Goal: Find specific page/section: Find specific page/section

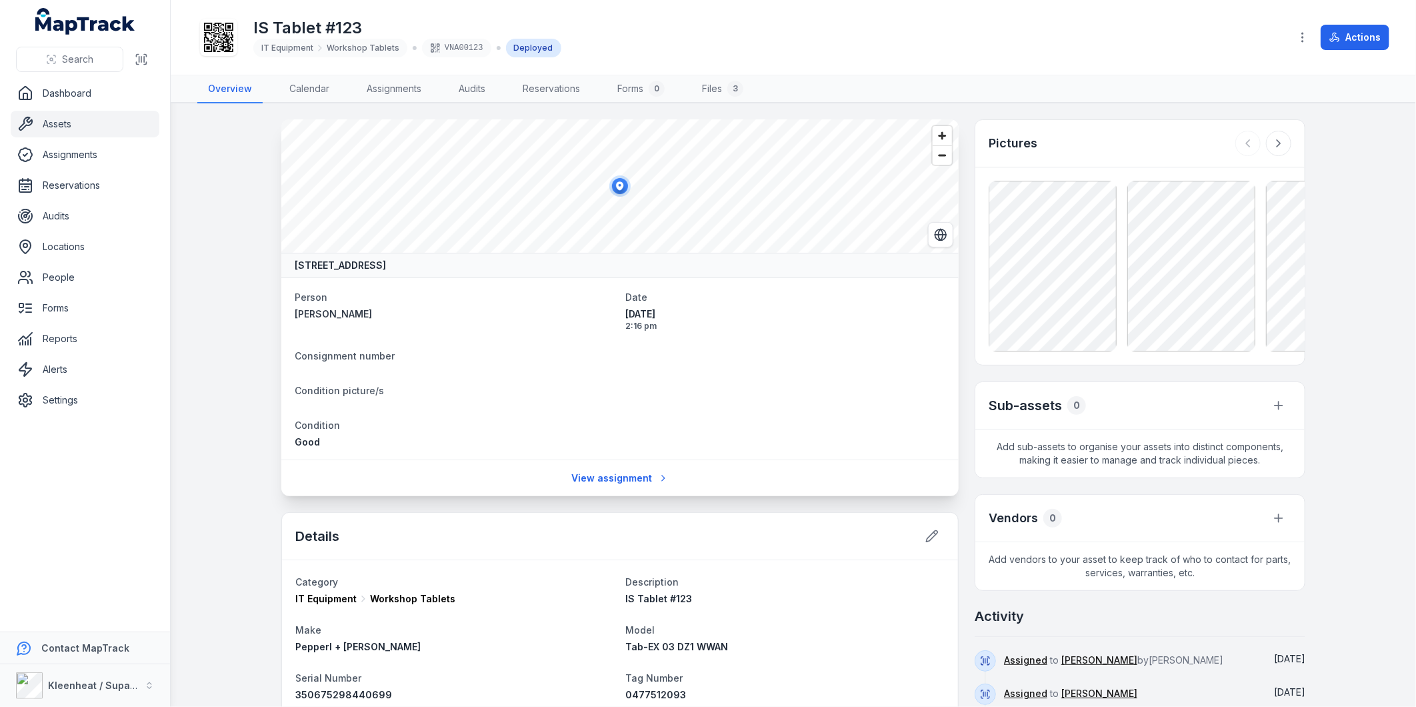
click at [75, 128] on link "Assets" at bounding box center [85, 124] width 149 height 27
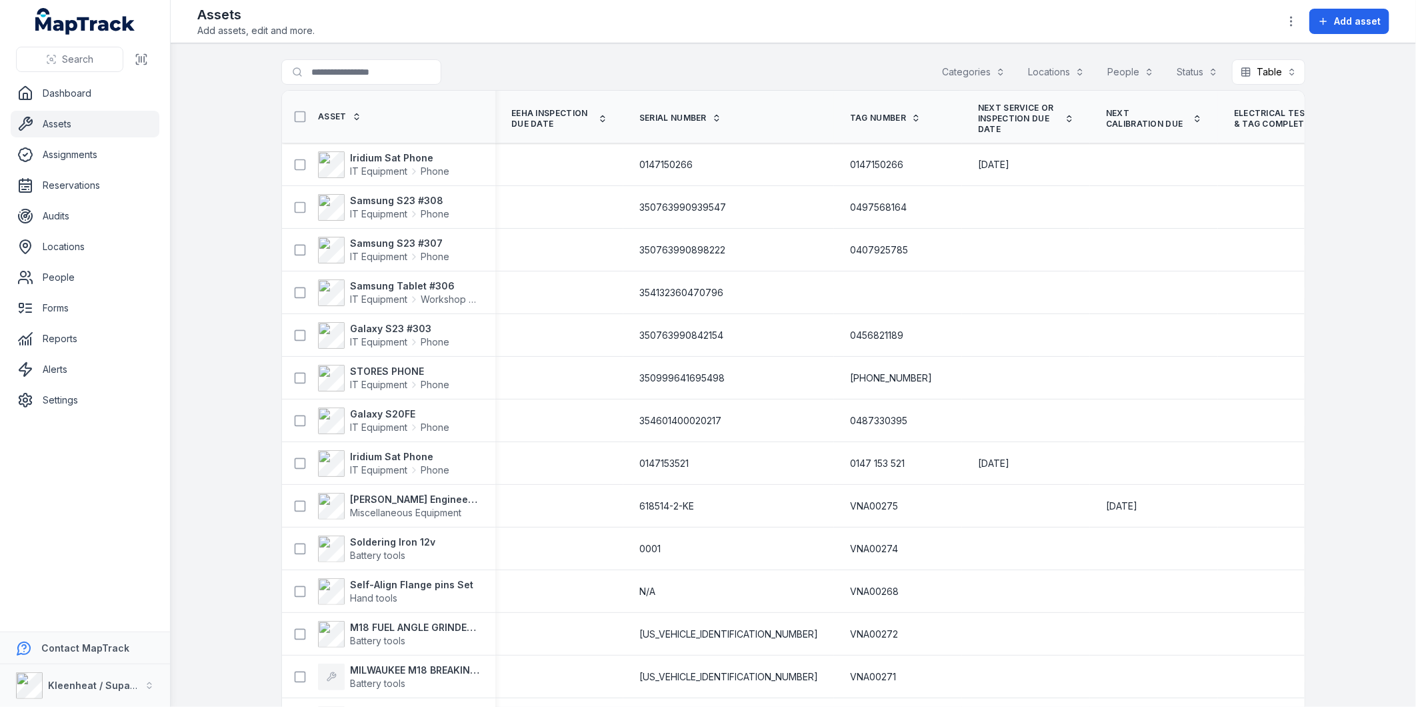
click at [962, 70] on button "Categories" at bounding box center [974, 71] width 81 height 25
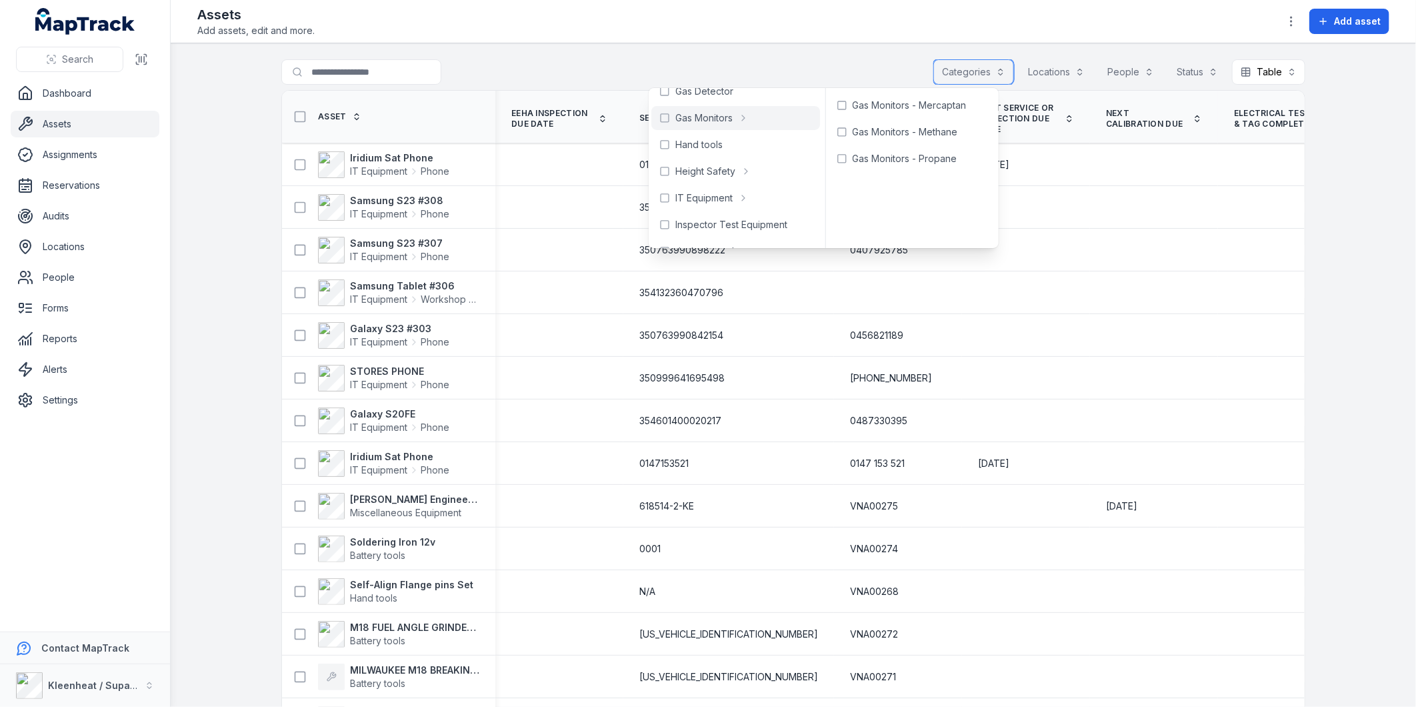
scroll to position [296, 0]
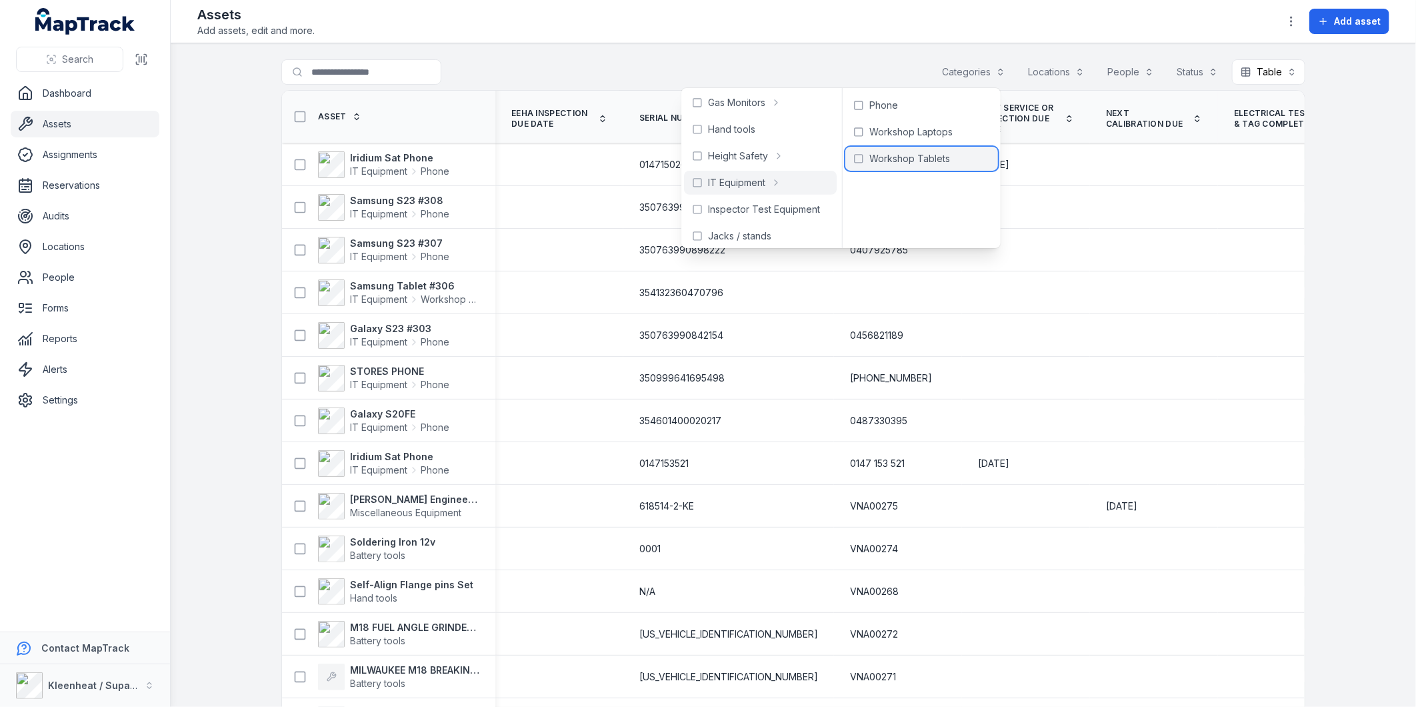
click at [888, 159] on span "Workshop Tablets" at bounding box center [910, 158] width 81 height 13
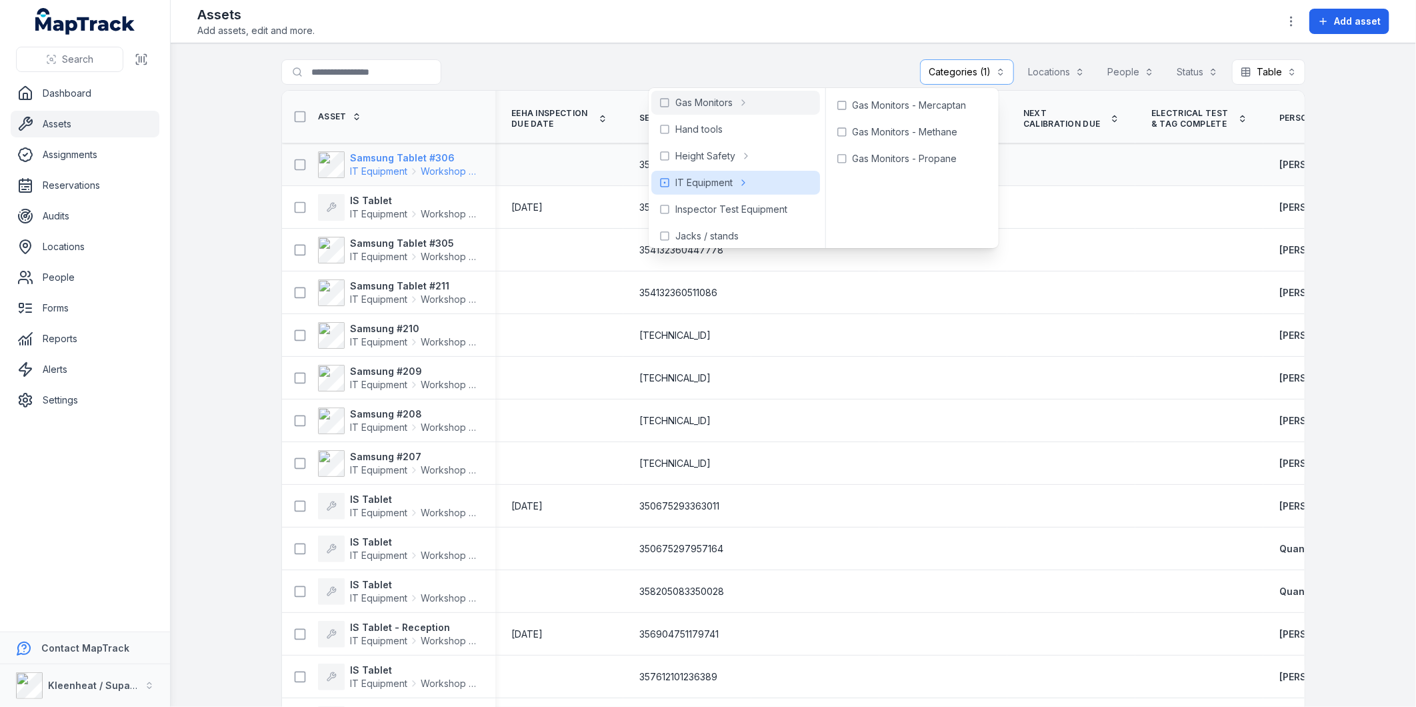
click at [409, 169] on icon at bounding box center [414, 171] width 11 height 11
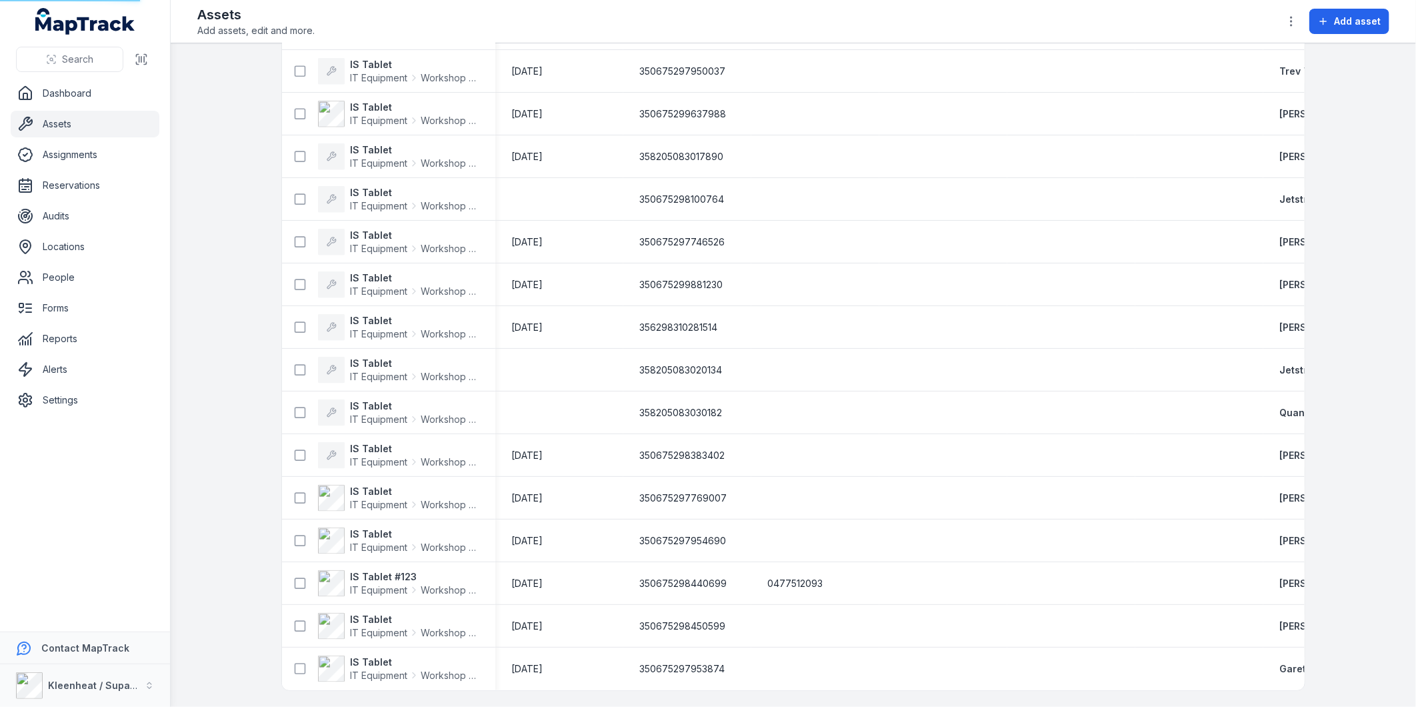
scroll to position [910, 0]
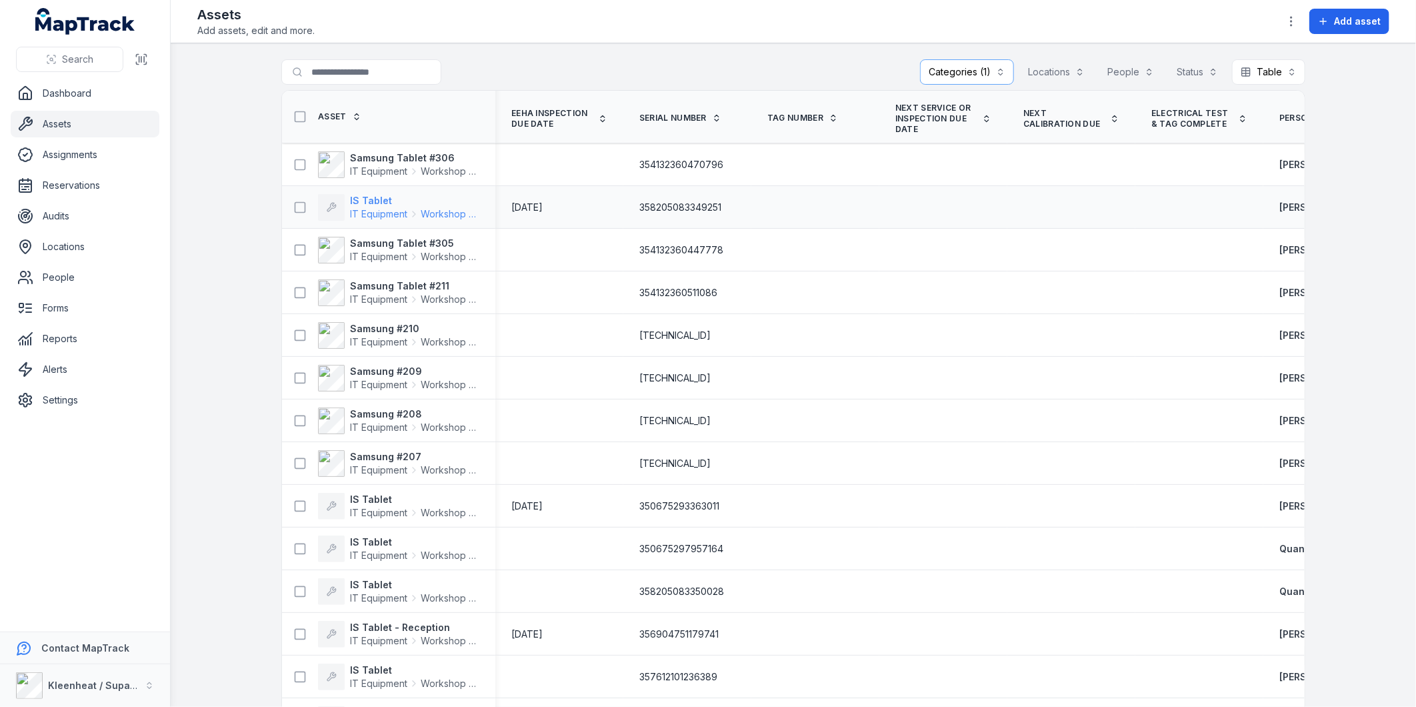
click at [381, 201] on strong "IS Tablet" at bounding box center [414, 200] width 129 height 13
click at [1292, 24] on icon "button" at bounding box center [1291, 21] width 13 height 13
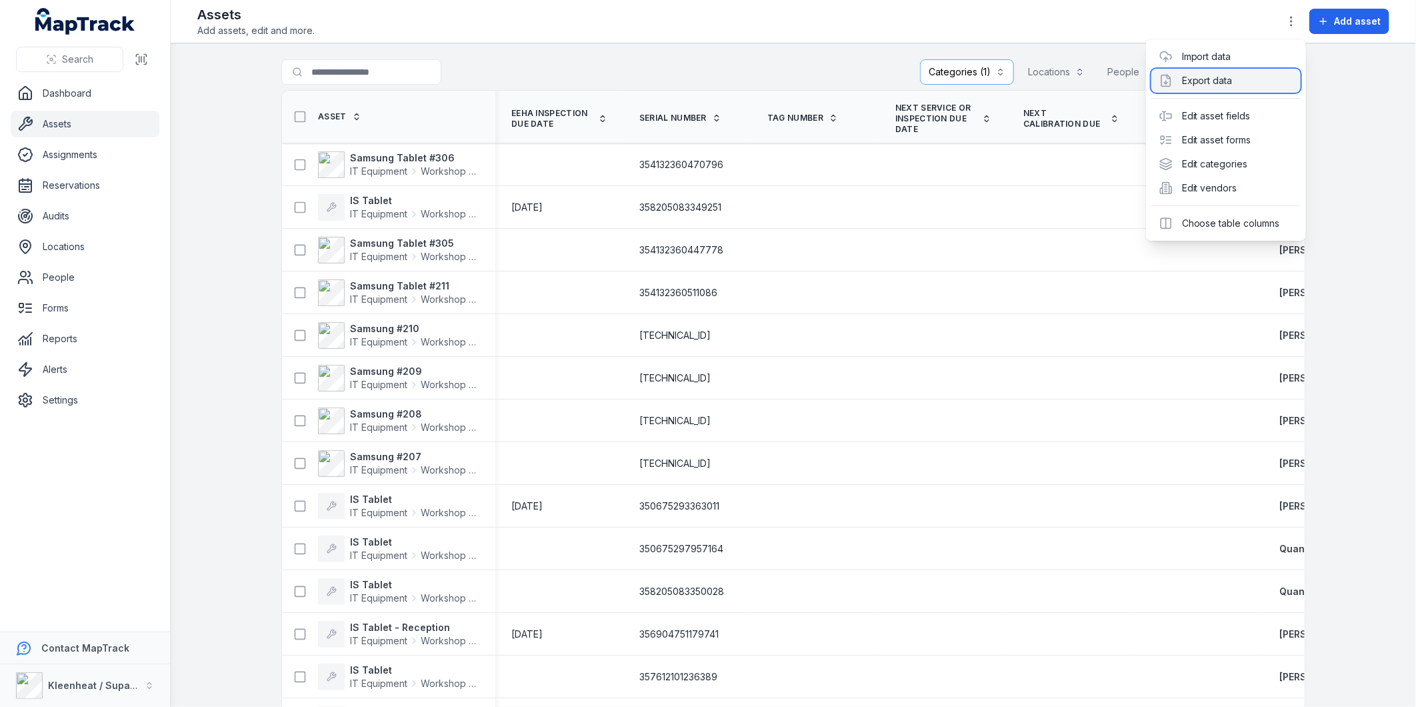
click at [1226, 79] on div "Export data" at bounding box center [1226, 81] width 149 height 24
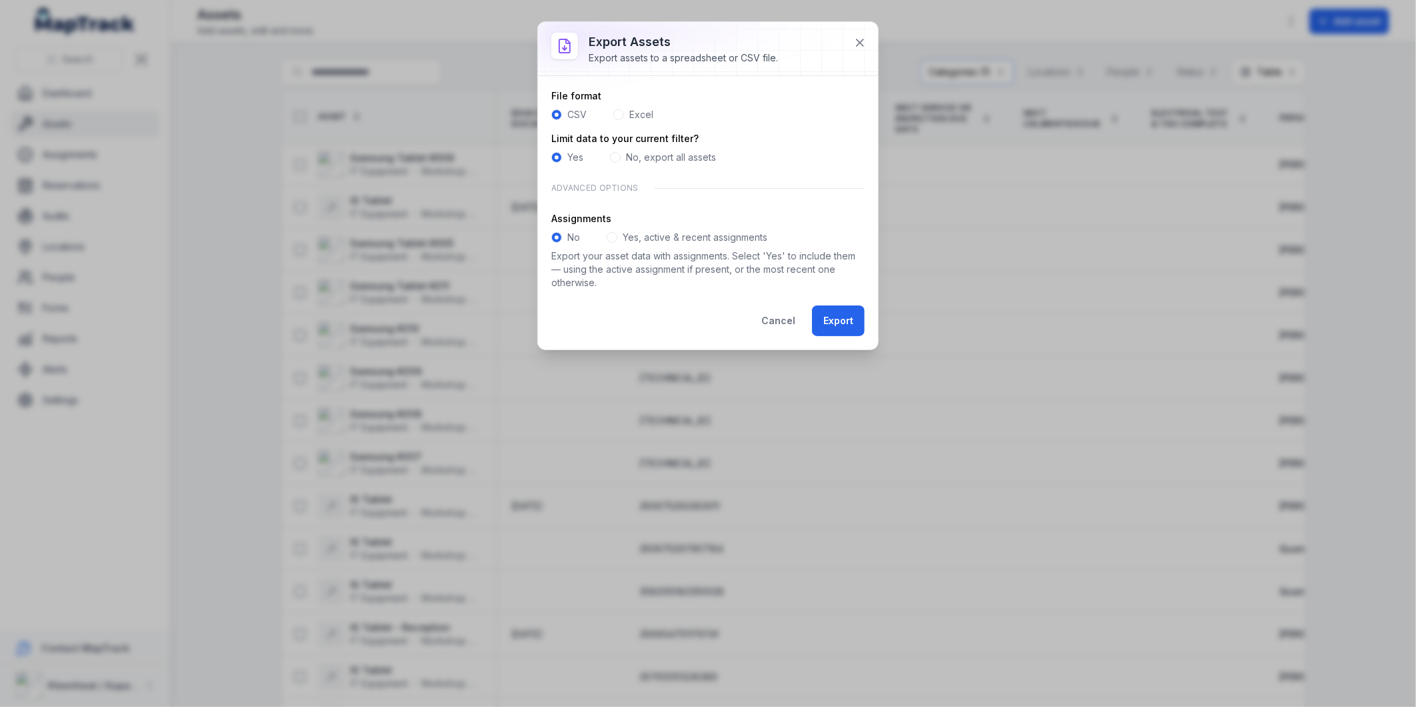
click at [620, 114] on span at bounding box center [618, 114] width 11 height 11
click at [613, 237] on span at bounding box center [612, 237] width 11 height 11
click at [840, 329] on button "Export" at bounding box center [838, 320] width 53 height 31
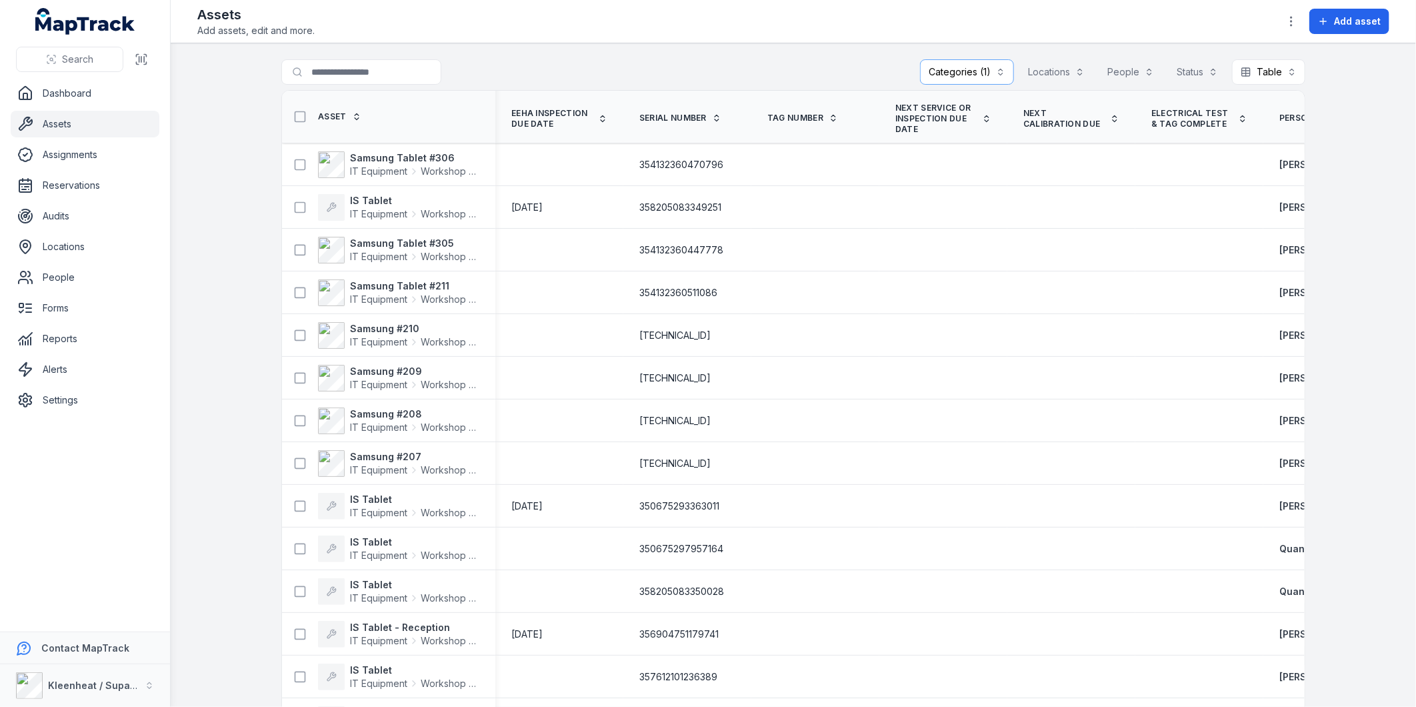
click at [1366, 79] on main "**********" at bounding box center [794, 374] width 1246 height 663
click at [1292, 20] on icon "button" at bounding box center [1291, 21] width 13 height 13
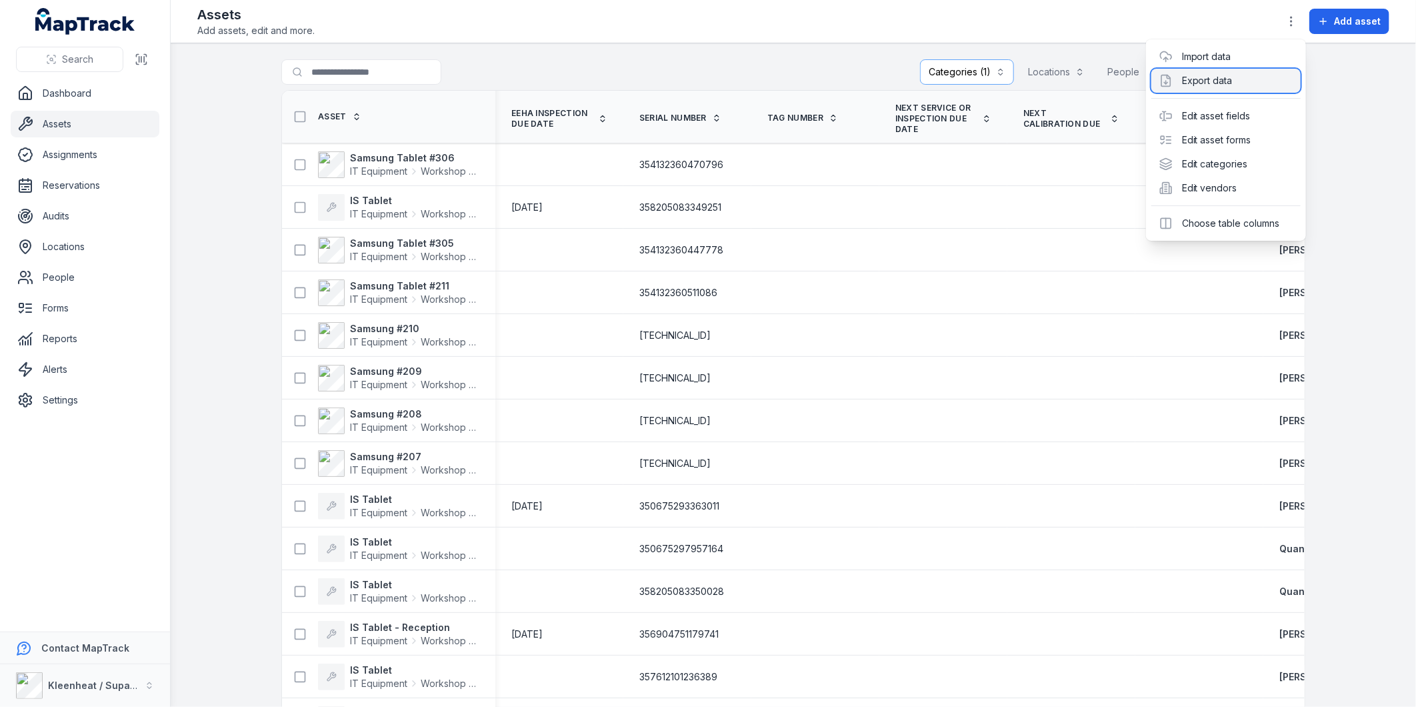
click at [1230, 80] on div "Export data" at bounding box center [1226, 81] width 149 height 24
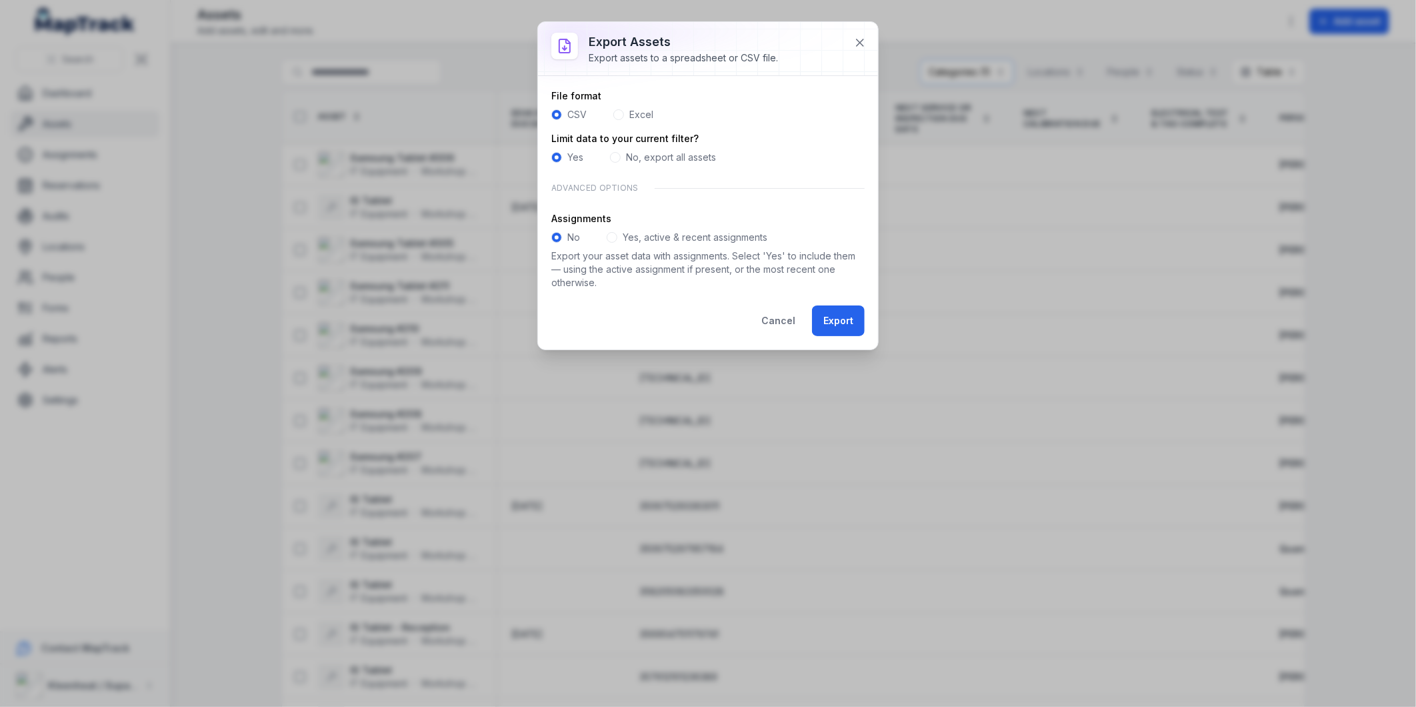
click at [617, 117] on span at bounding box center [618, 114] width 11 height 11
click at [828, 321] on button "Export" at bounding box center [838, 320] width 53 height 31
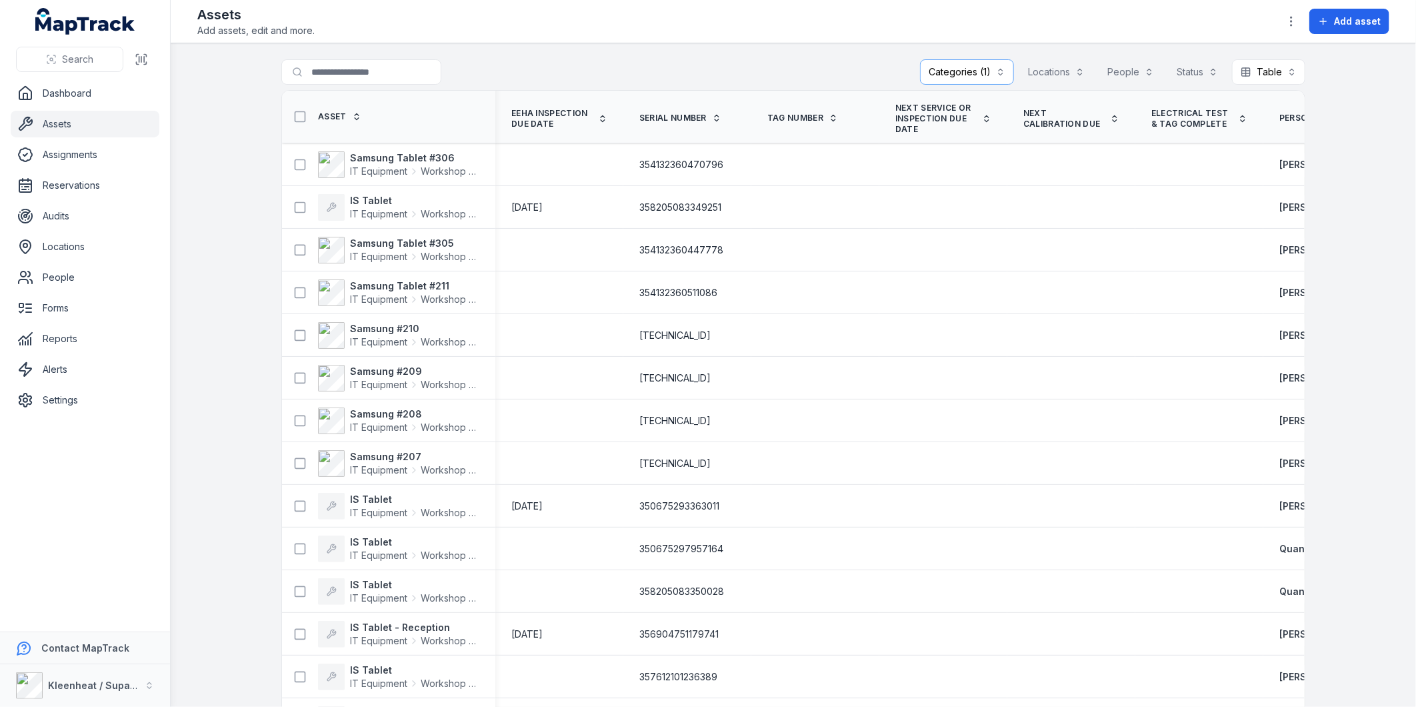
click at [1336, 188] on main "**********" at bounding box center [794, 374] width 1246 height 663
click at [1292, 19] on icon "button" at bounding box center [1291, 21] width 13 height 13
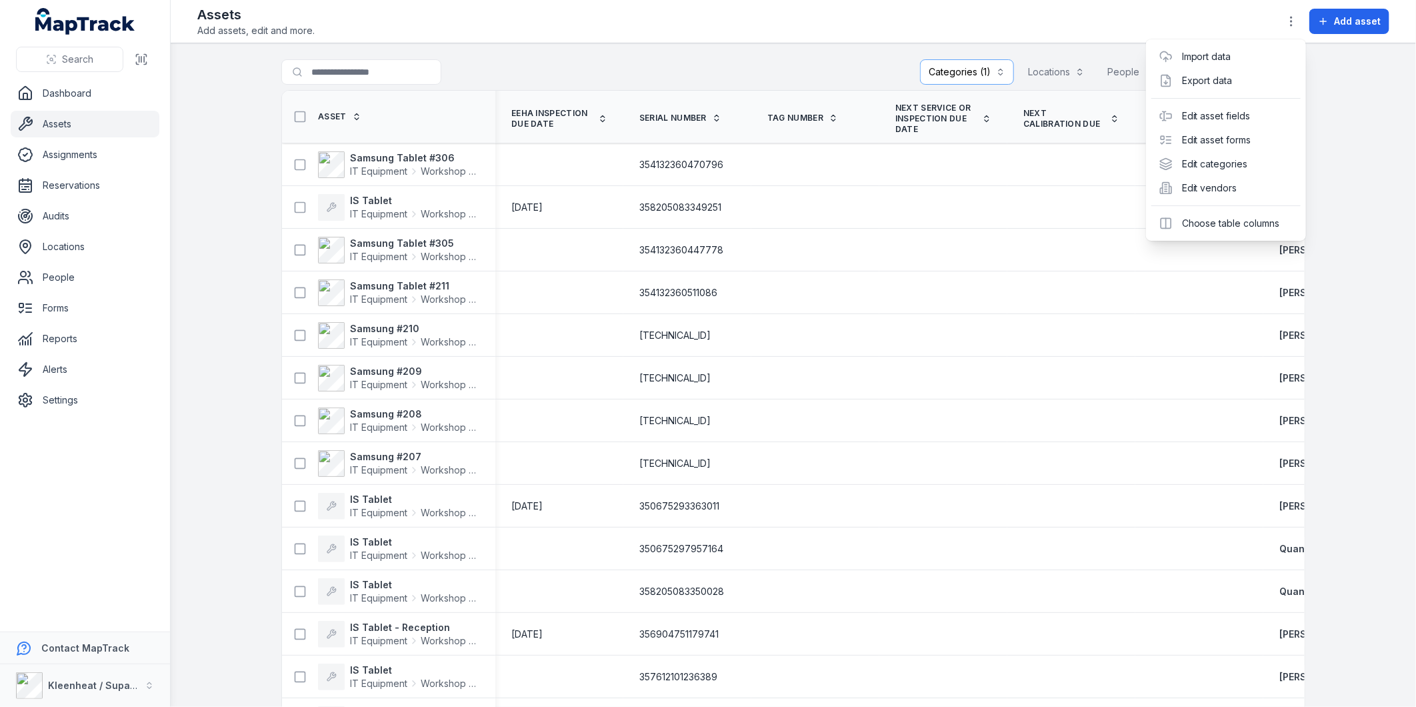
click at [36, 401] on div "**********" at bounding box center [708, 353] width 1416 height 707
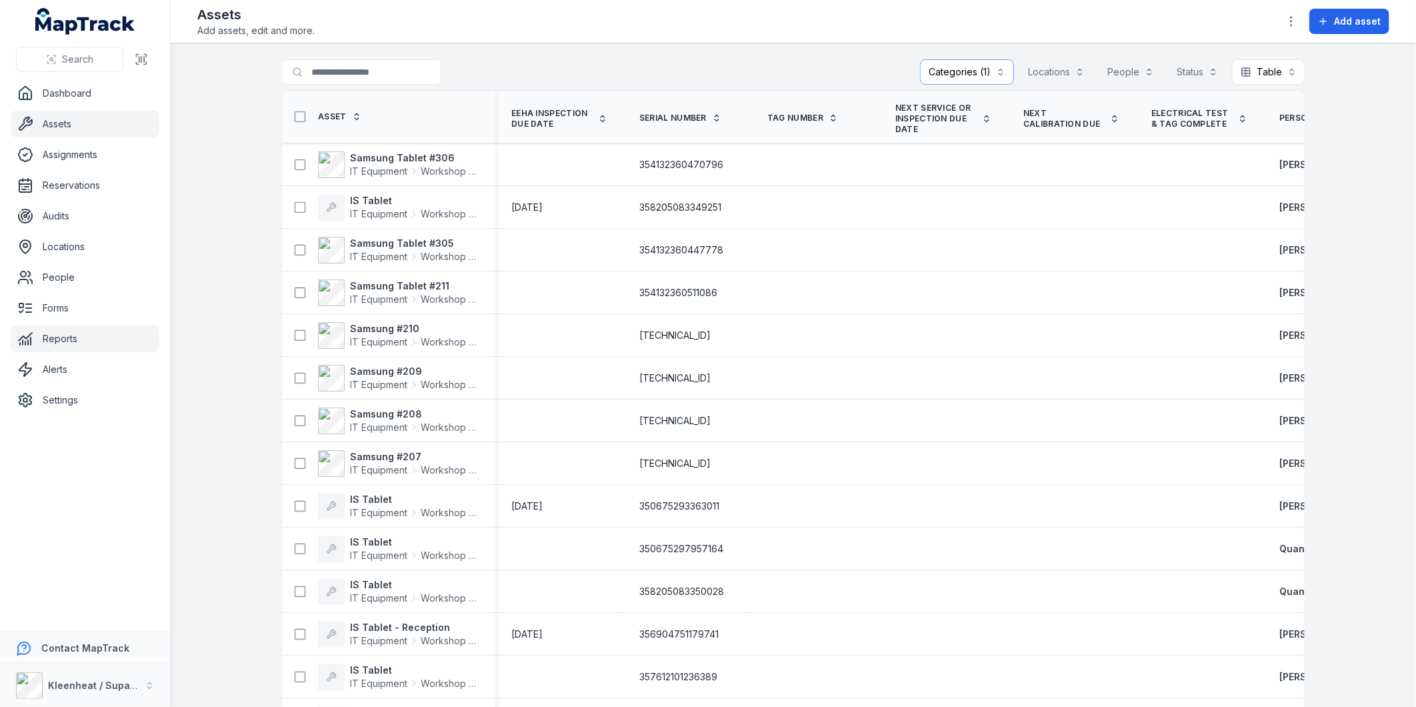
click at [52, 342] on link "Reports" at bounding box center [85, 338] width 149 height 27
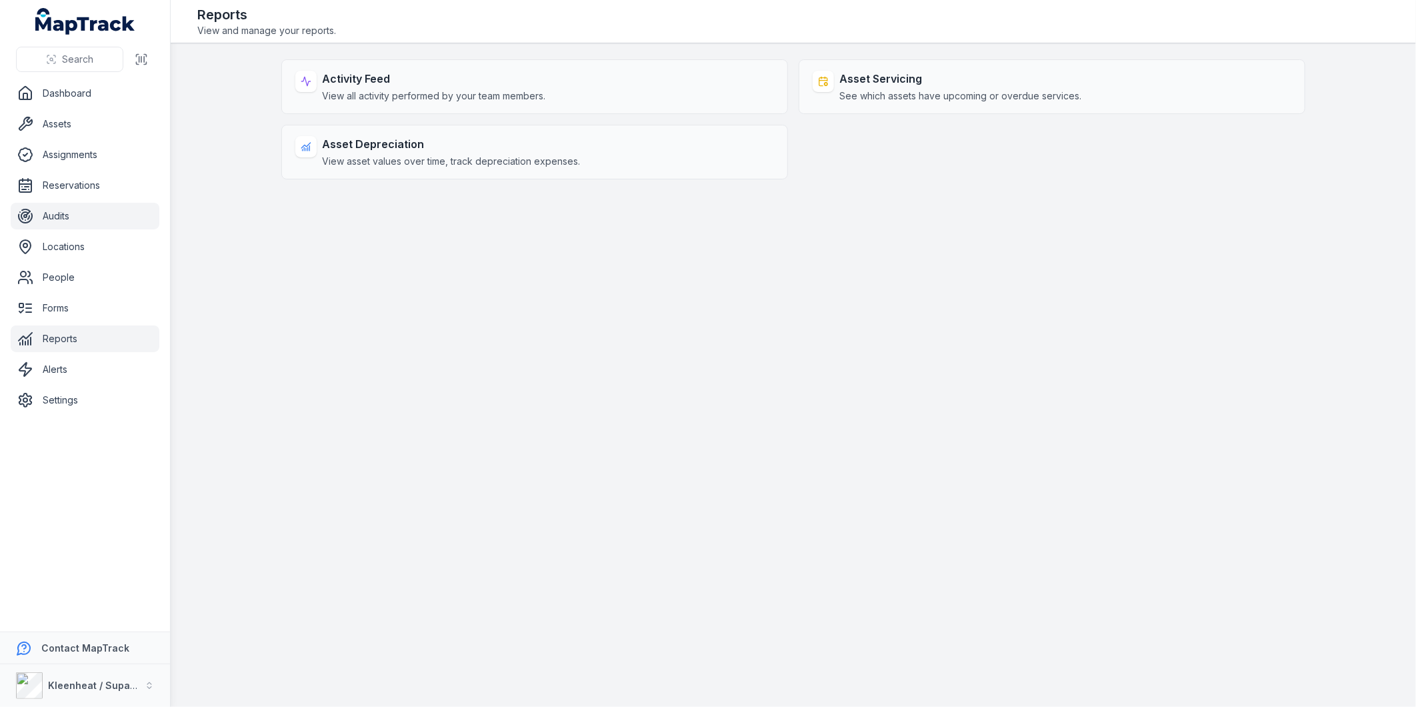
click at [67, 217] on link "Audits" at bounding box center [85, 216] width 149 height 27
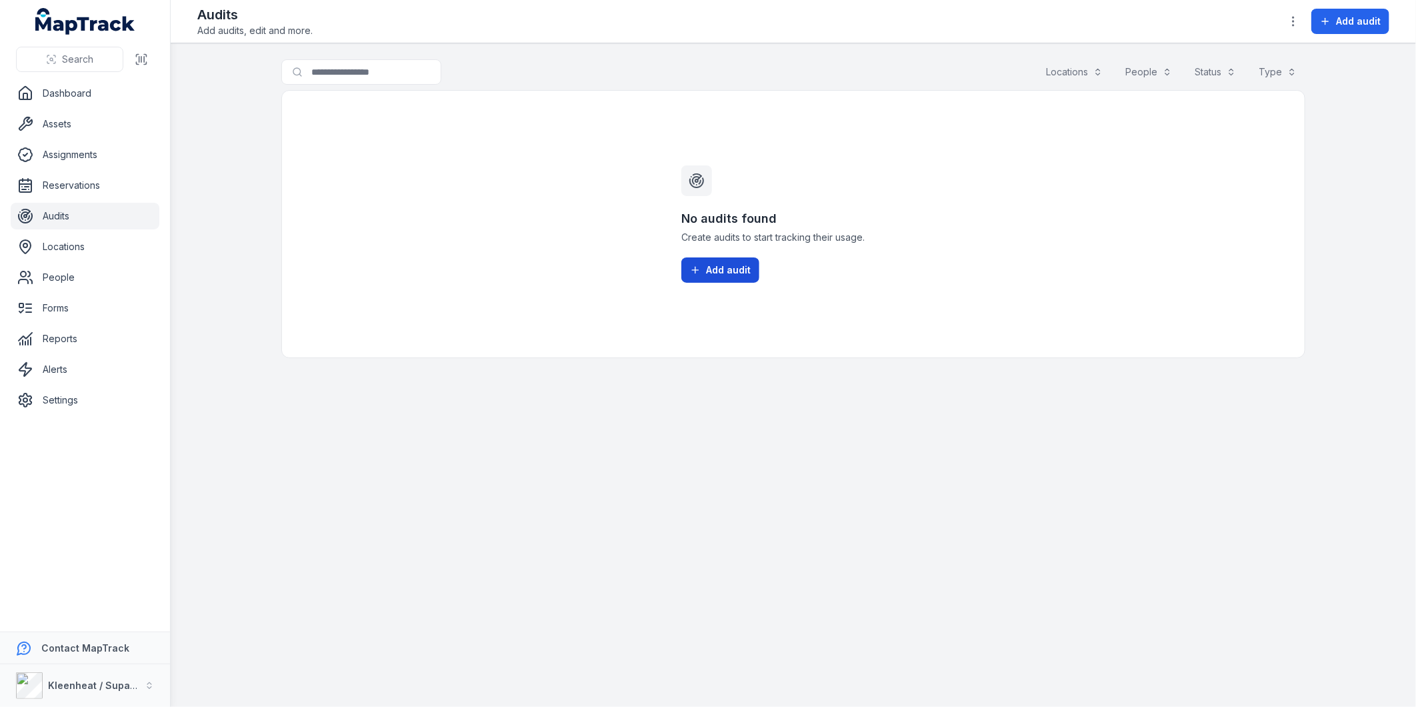
click at [697, 267] on icon at bounding box center [695, 270] width 11 height 11
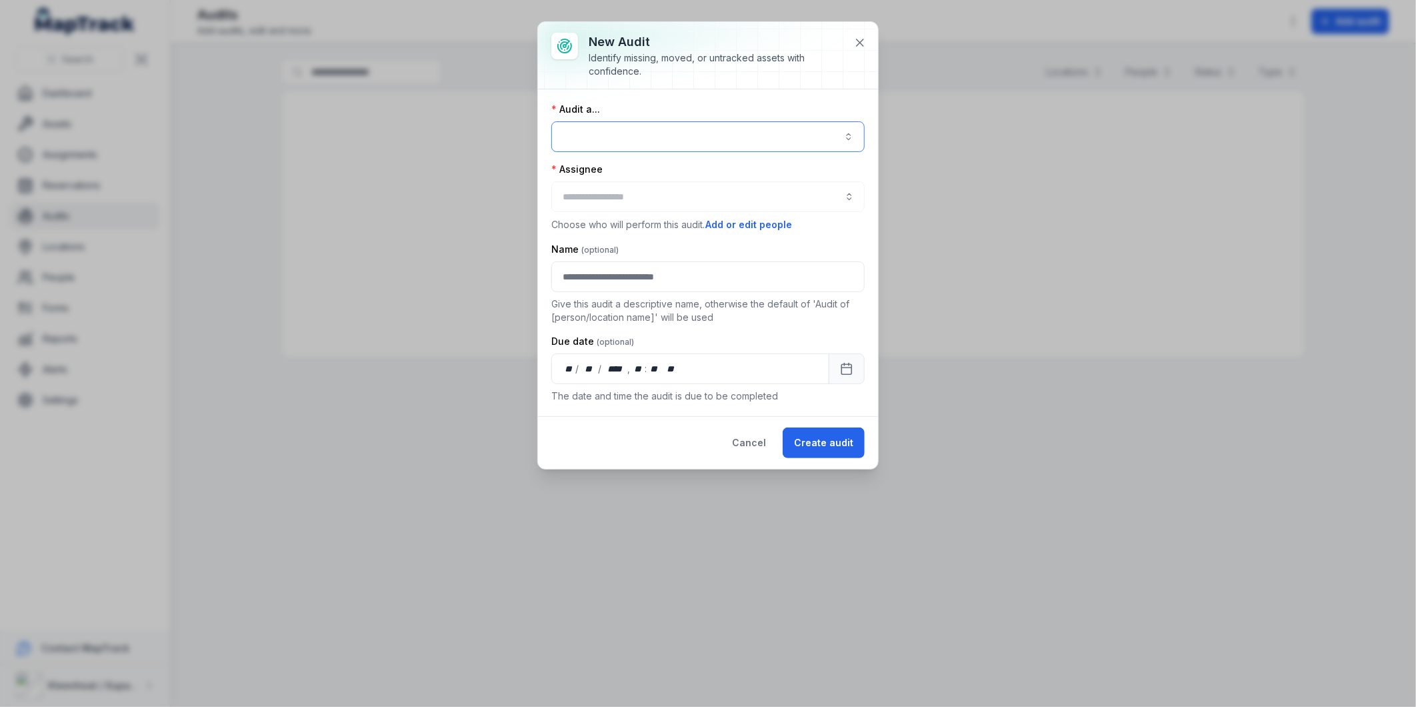
click at [641, 141] on button "button" at bounding box center [707, 136] width 313 height 31
click at [764, 442] on button "Cancel" at bounding box center [749, 442] width 57 height 31
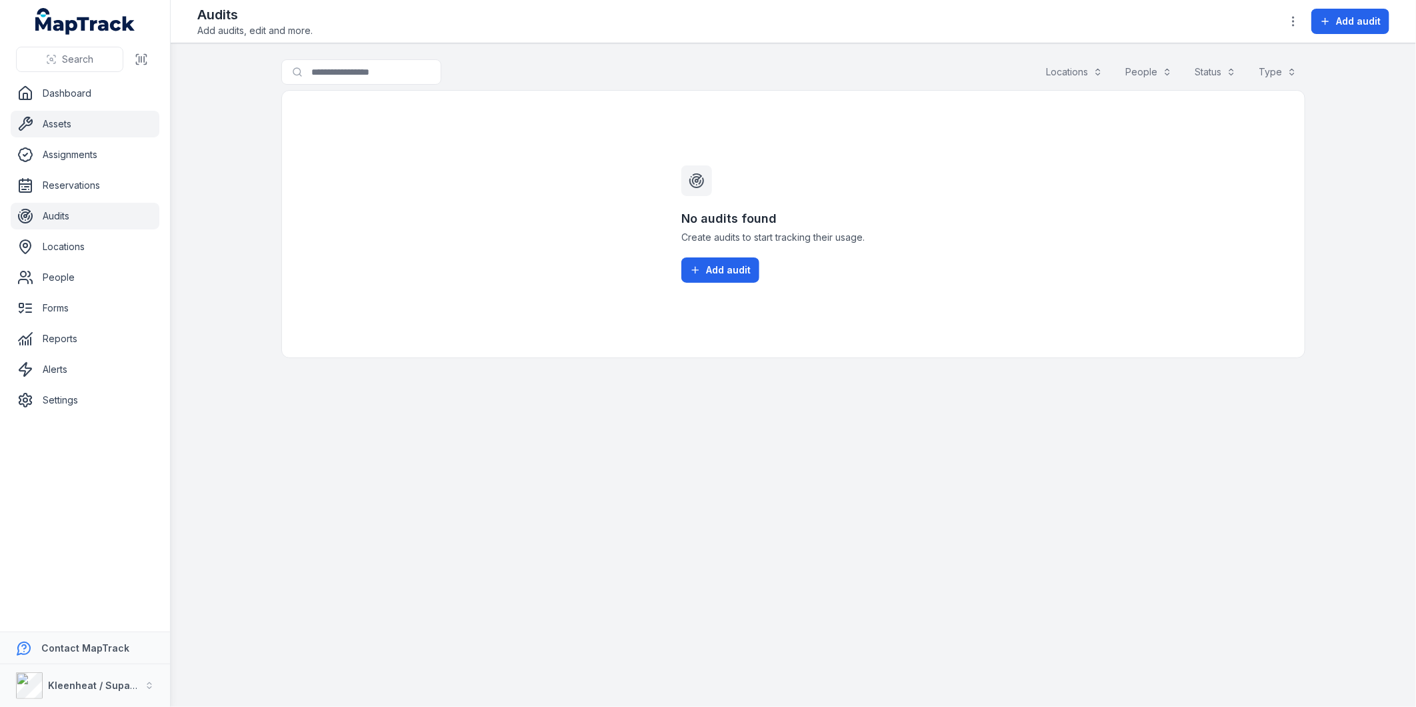
click at [45, 127] on link "Assets" at bounding box center [85, 124] width 149 height 27
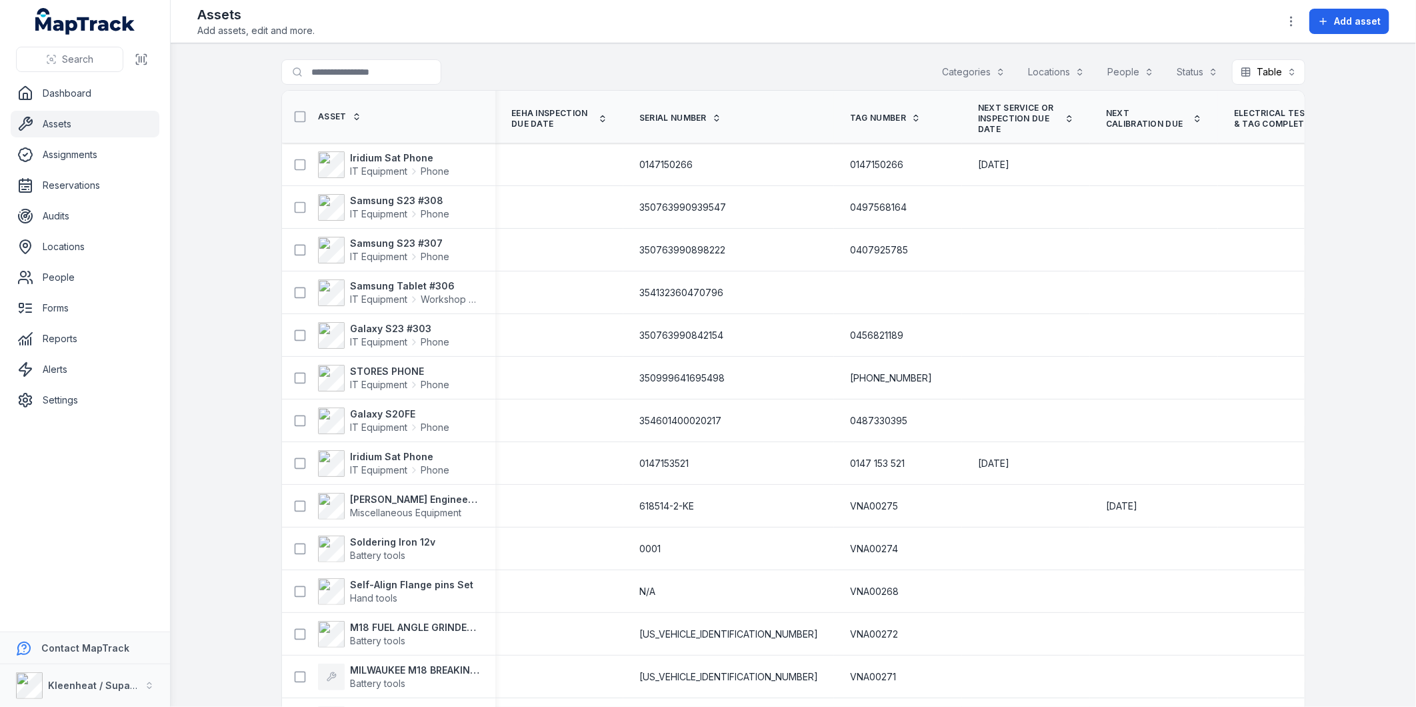
click at [968, 70] on button "Categories" at bounding box center [974, 71] width 81 height 25
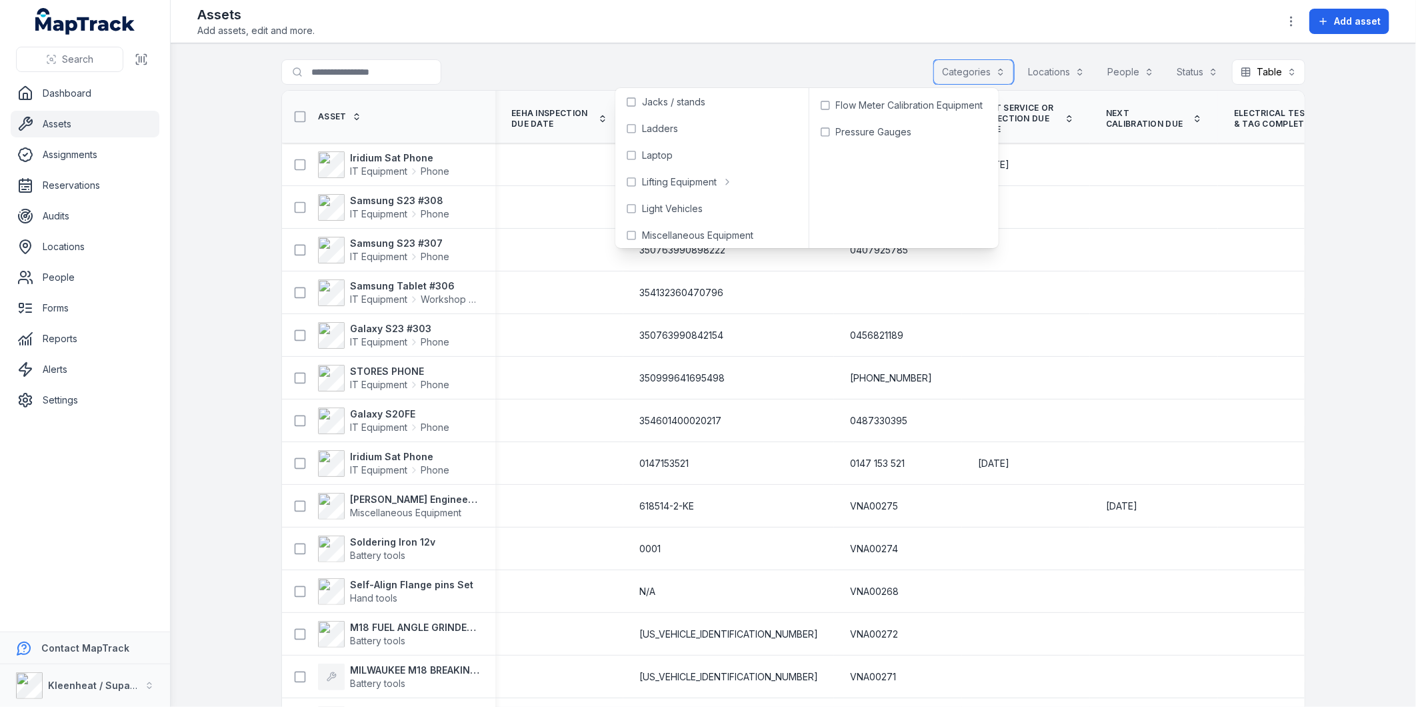
scroll to position [282, 0]
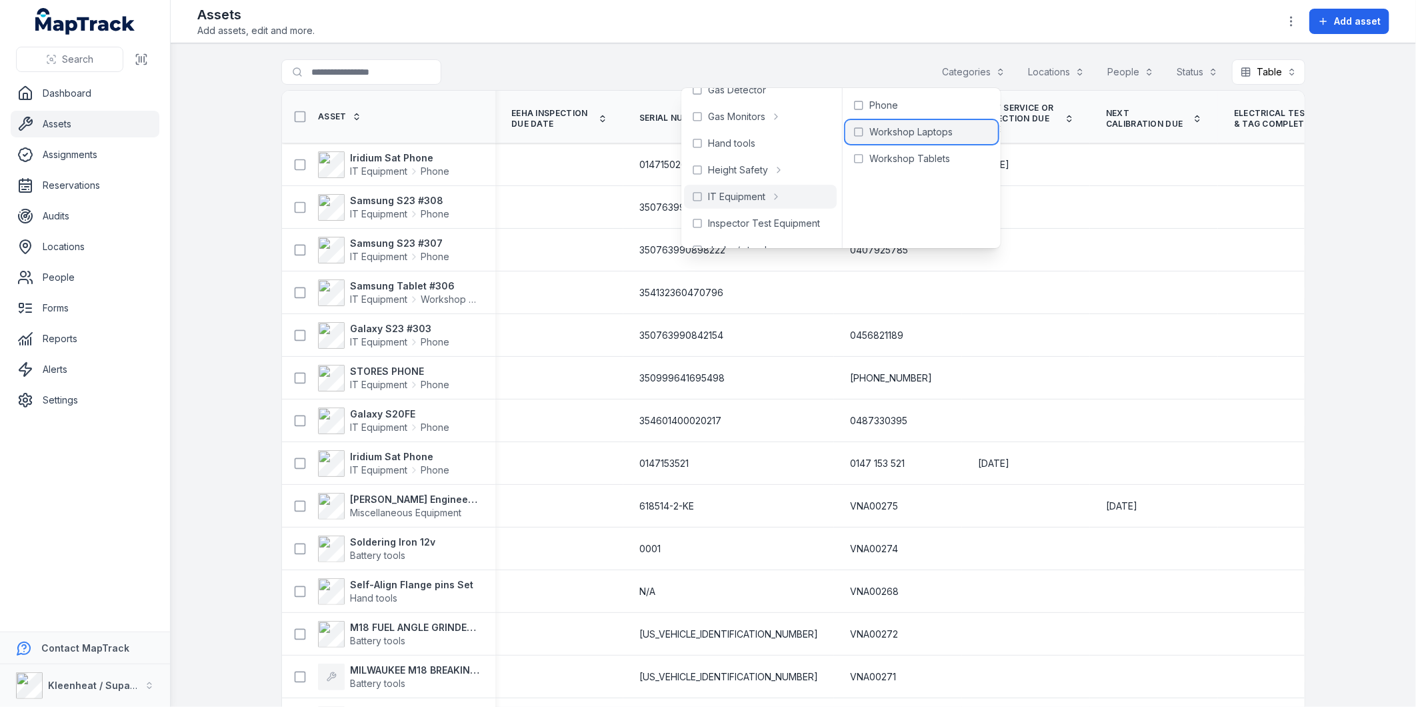
click at [872, 135] on div "Workshop Laptops" at bounding box center [922, 132] width 153 height 24
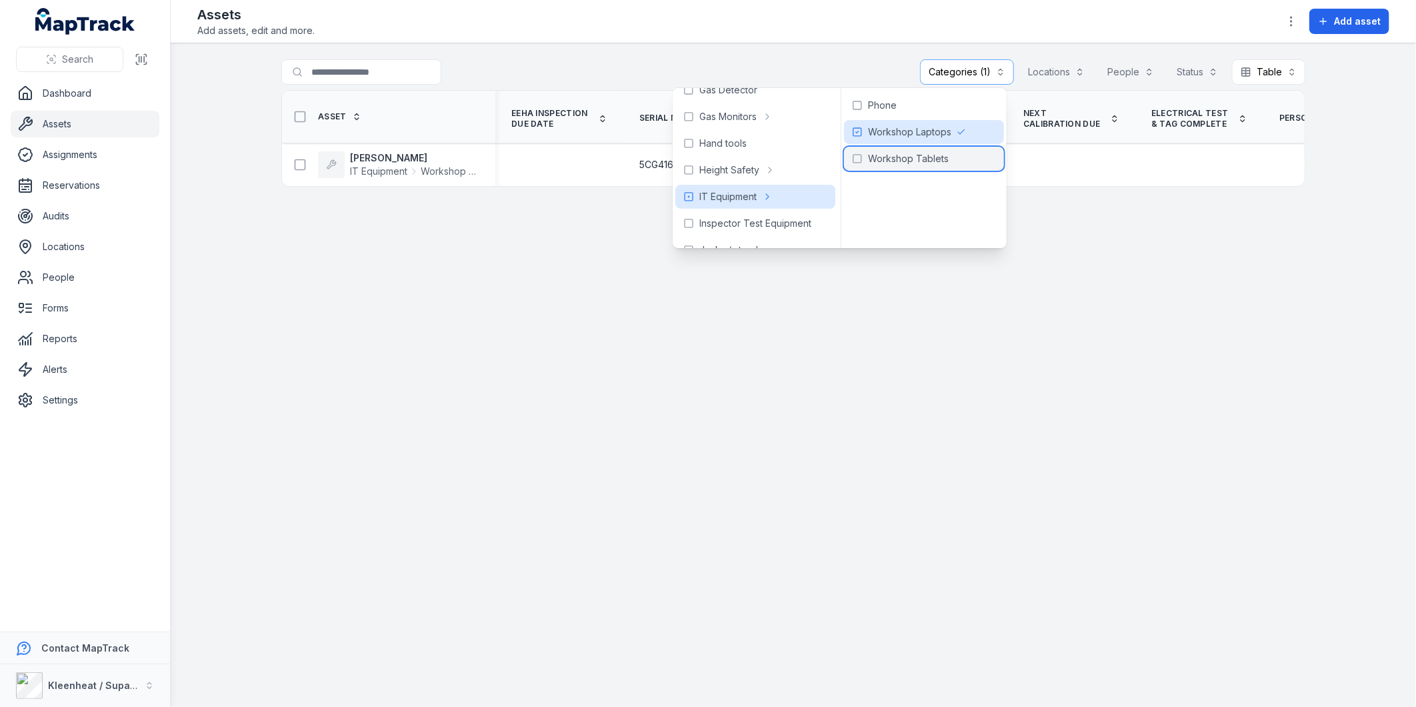
click at [872, 158] on span "Workshop Tablets" at bounding box center [908, 158] width 81 height 13
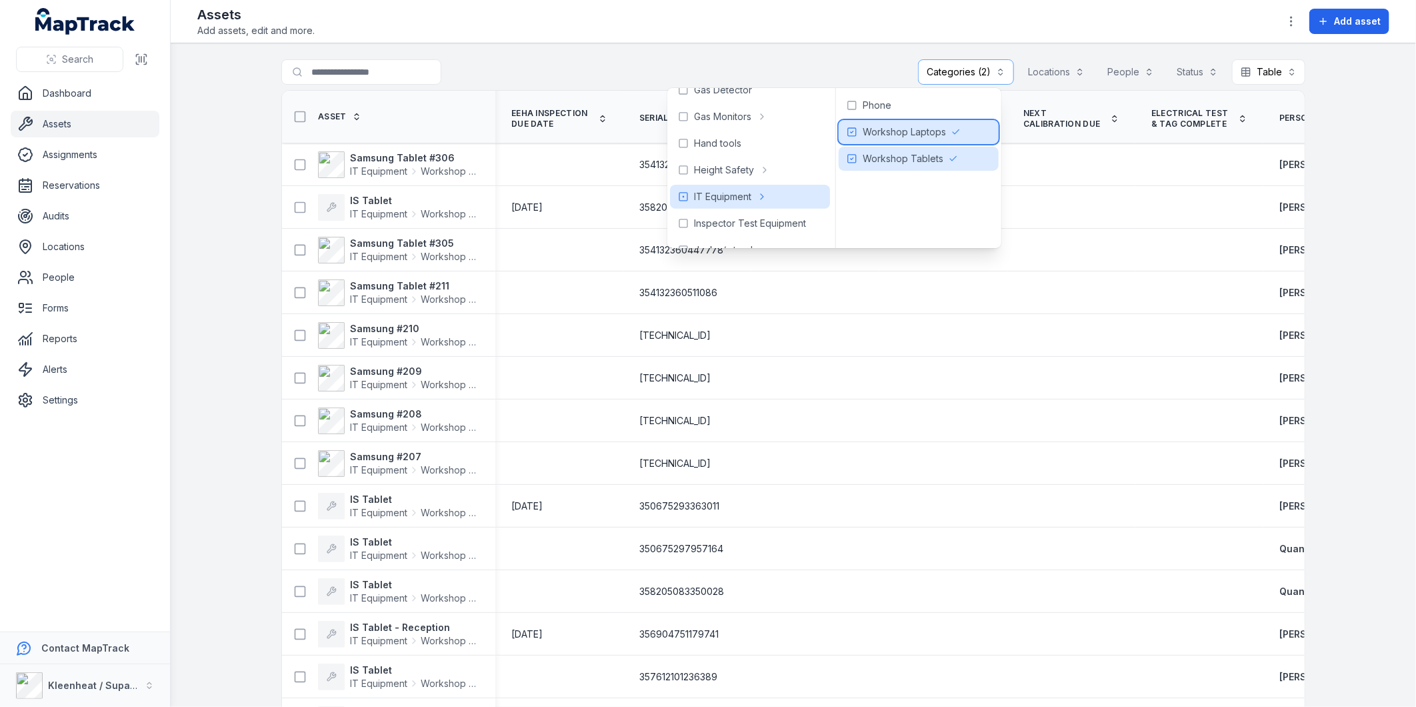
click at [856, 134] on rect at bounding box center [852, 132] width 8 height 8
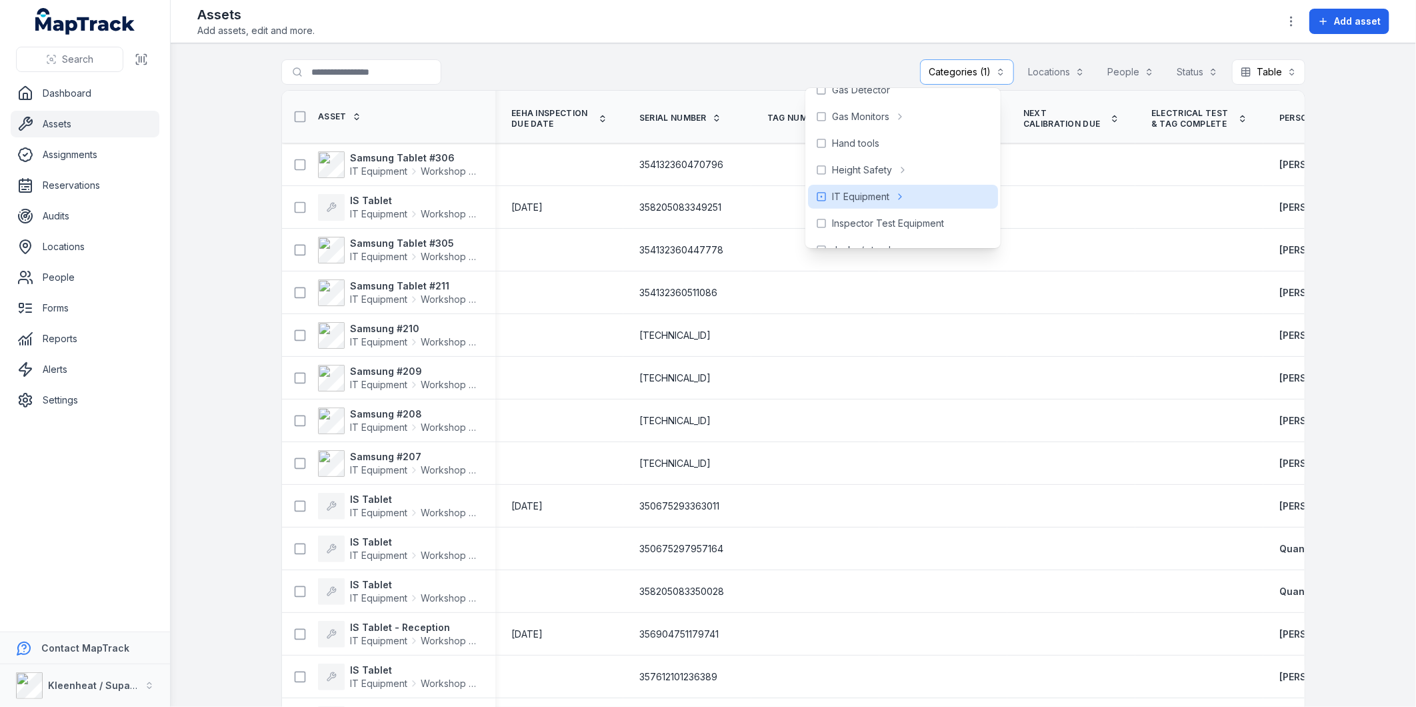
click at [1094, 143] on th "Next Calibration Due" at bounding box center [1072, 117] width 128 height 53
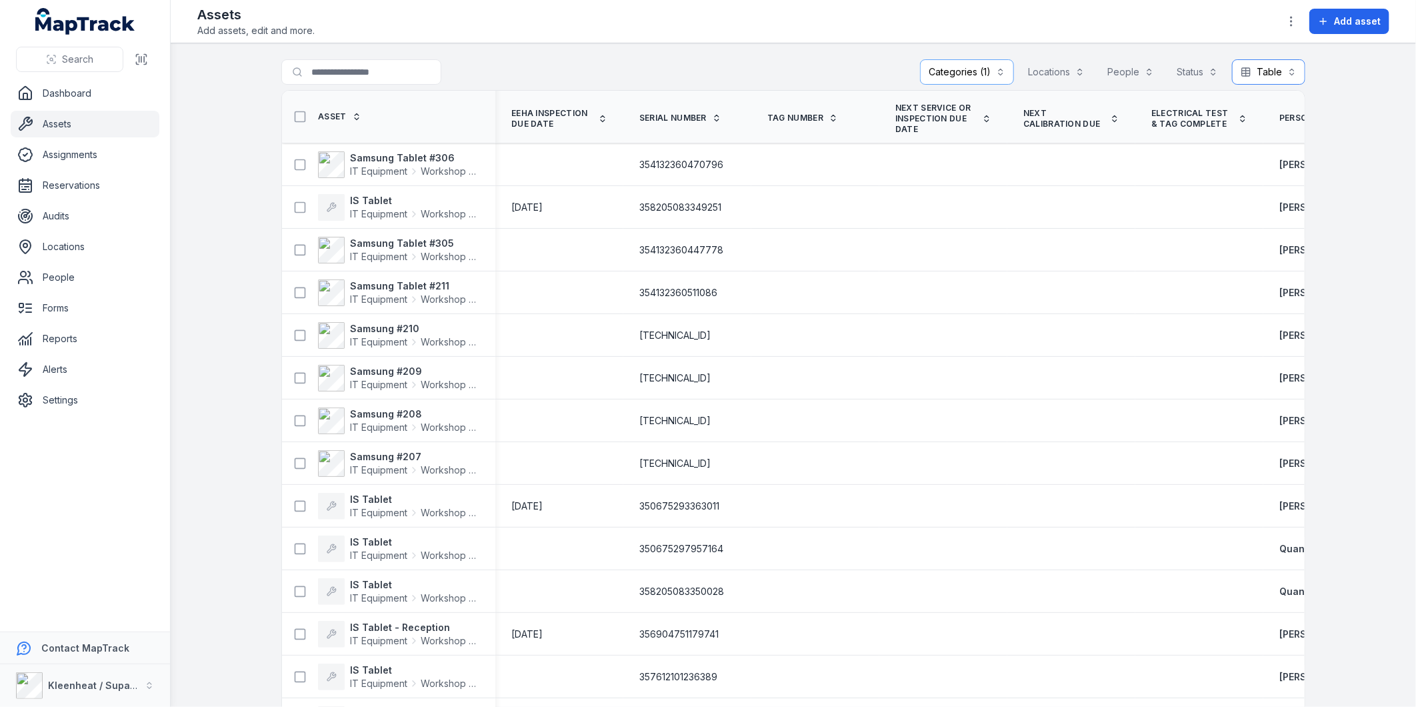
click at [1243, 71] on button "Table *****" at bounding box center [1268, 71] width 73 height 25
click at [1250, 128] on span "List" at bounding box center [1249, 131] width 14 height 13
